Goal: Information Seeking & Learning: Check status

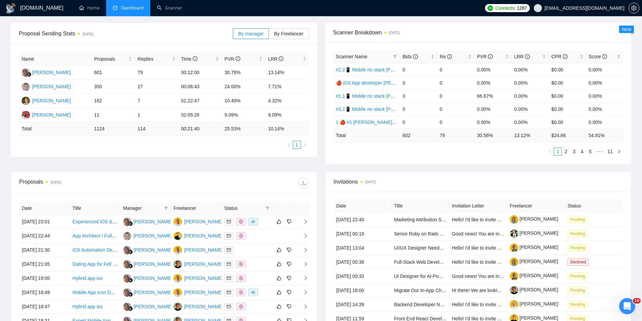
scroll to position [135, 0]
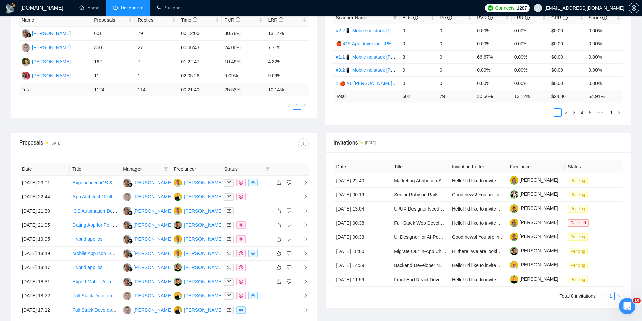
click at [207, 150] on div "Proposals [DATE]" at bounding box center [163, 144] width 289 height 22
click at [140, 141] on div "Proposals [DATE]" at bounding box center [91, 144] width 145 height 11
click at [321, 130] on div "Proposal Sending Stats [DATE] By manager By Freelancer Name Proposals Replies T…" at bounding box center [321, 58] width 628 height 149
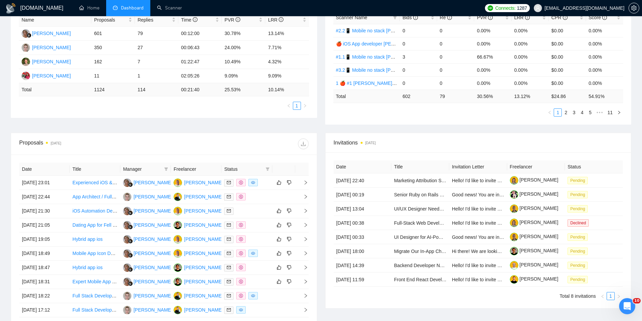
click at [321, 130] on div "Proposal Sending Stats [DATE] By manager By Freelancer Name Proposals Replies T…" at bounding box center [321, 58] width 628 height 149
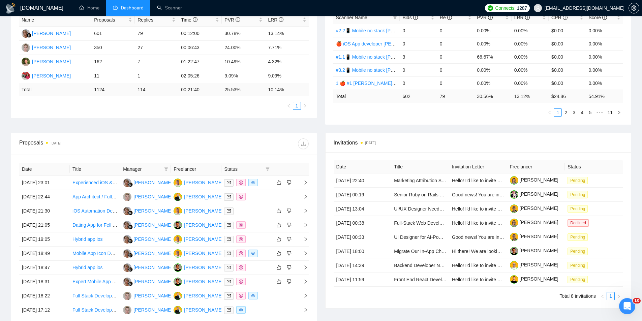
click at [319, 128] on div "Proposal Sending Stats [DATE] By manager By Freelancer Name Proposals Replies T…" at bounding box center [321, 58] width 628 height 149
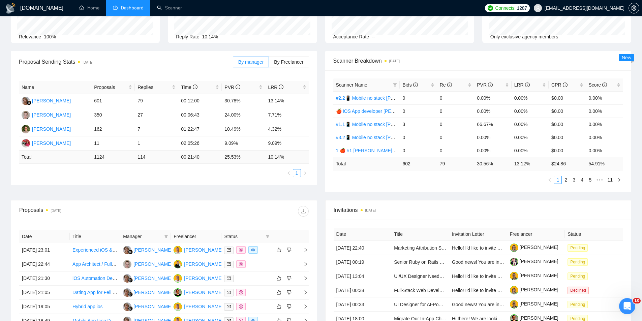
scroll to position [0, 0]
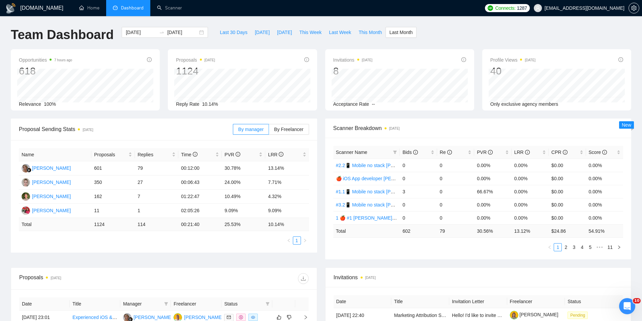
click at [317, 10] on ul "Home Dashboard Scanner" at bounding box center [275, 8] width 411 height 16
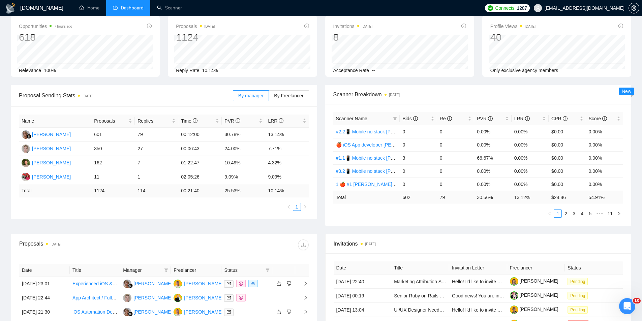
click at [321, 88] on div "Scanner Breakdown [DATE] Scanner Name Bids Re PVR LRR CPR Score #2.2📱 Mobile no…" at bounding box center [478, 155] width 314 height 141
